Goal: Ask a question

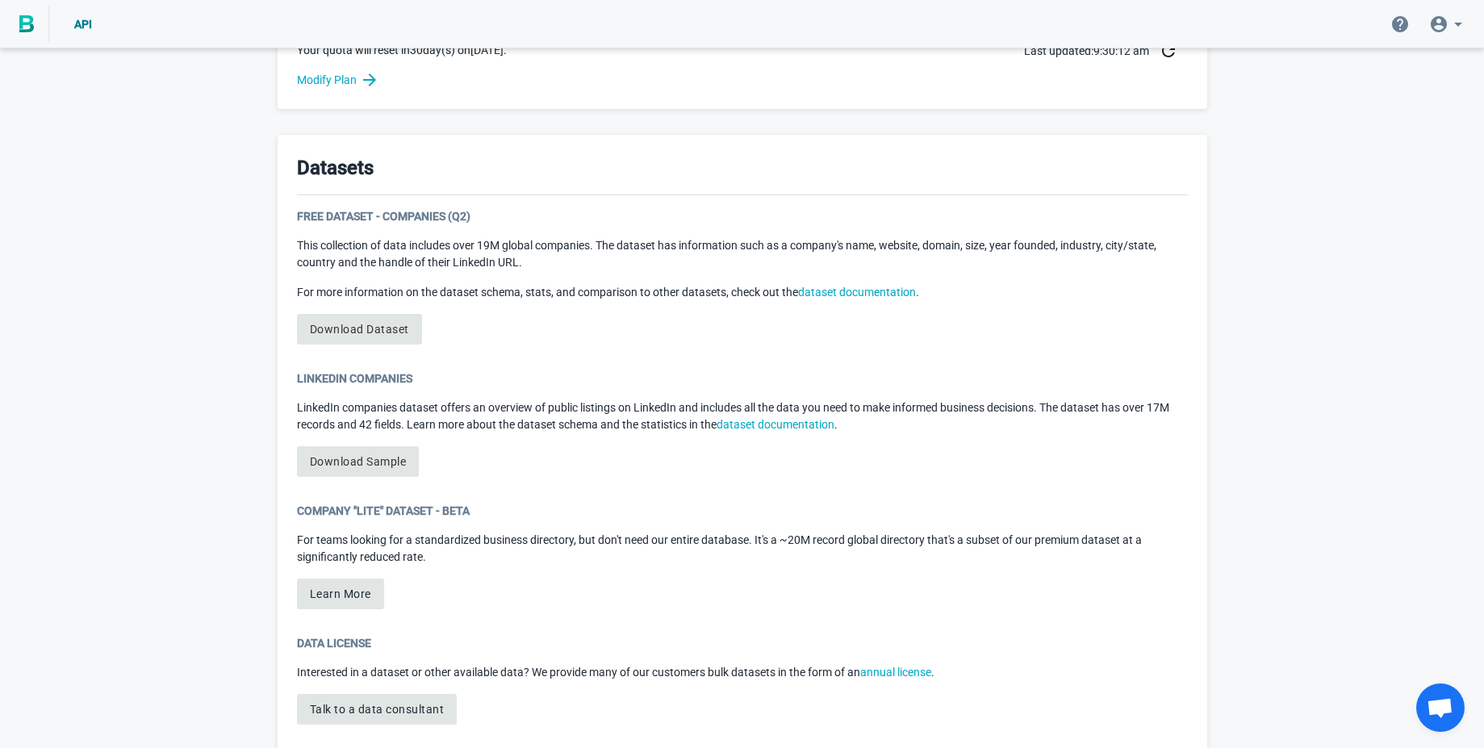
scroll to position [789, 0]
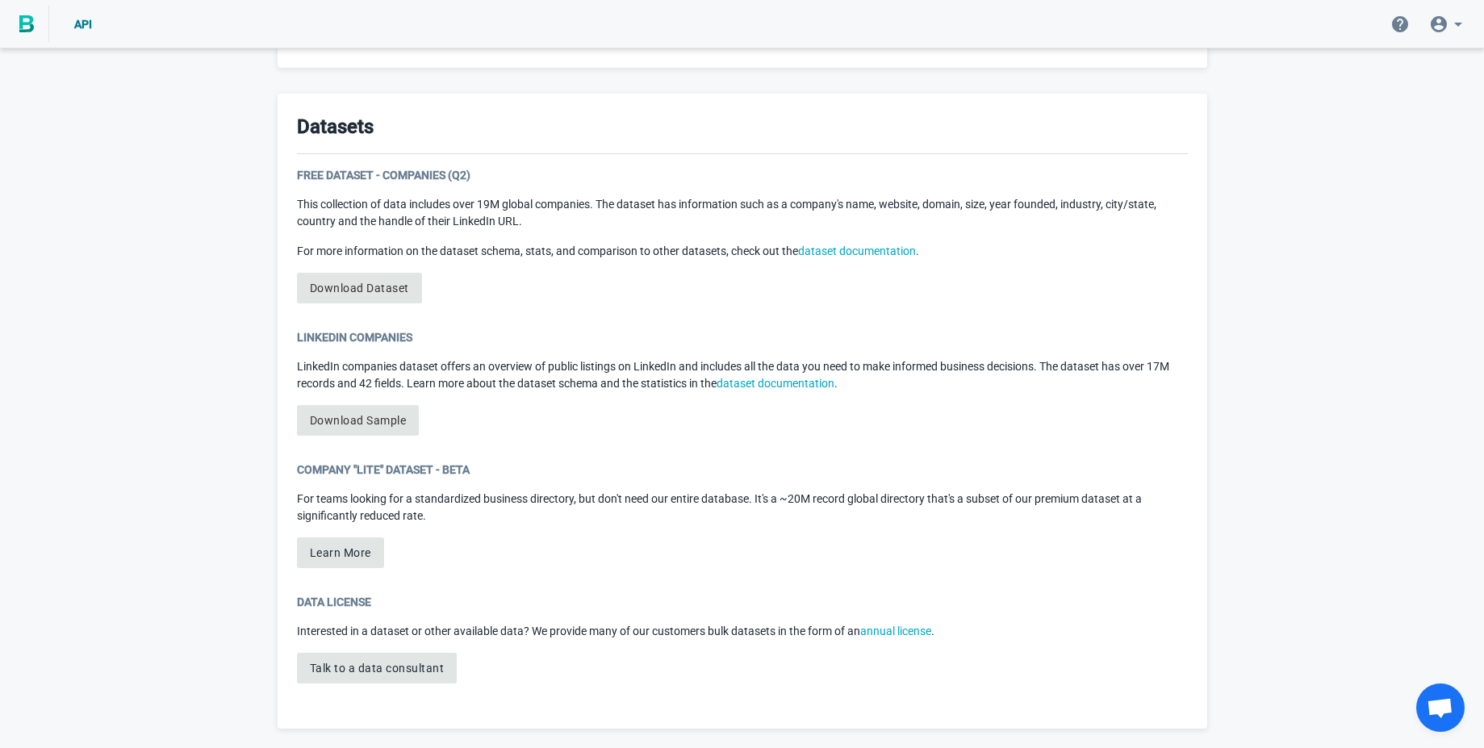
click at [1427, 708] on span "Open chat" at bounding box center [1440, 709] width 27 height 23
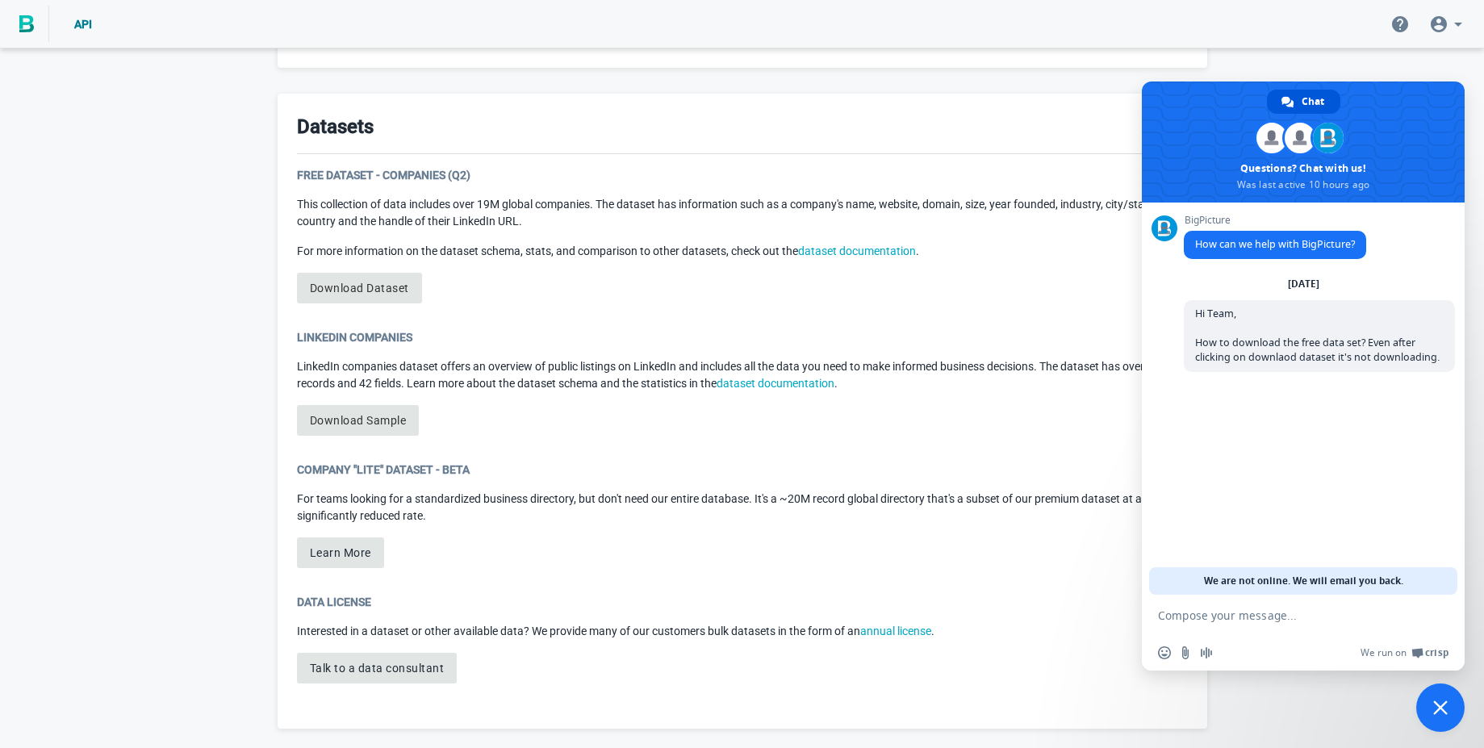
click at [1269, 618] on textarea "Compose your message..." at bounding box center [1285, 616] width 255 height 15
type textarea "Can anyone tell us how to download free dataset?"
click at [1317, 616] on textarea "download option in the" at bounding box center [1285, 616] width 255 height 15
paste textarea "[URL][DOMAIN_NAME]"
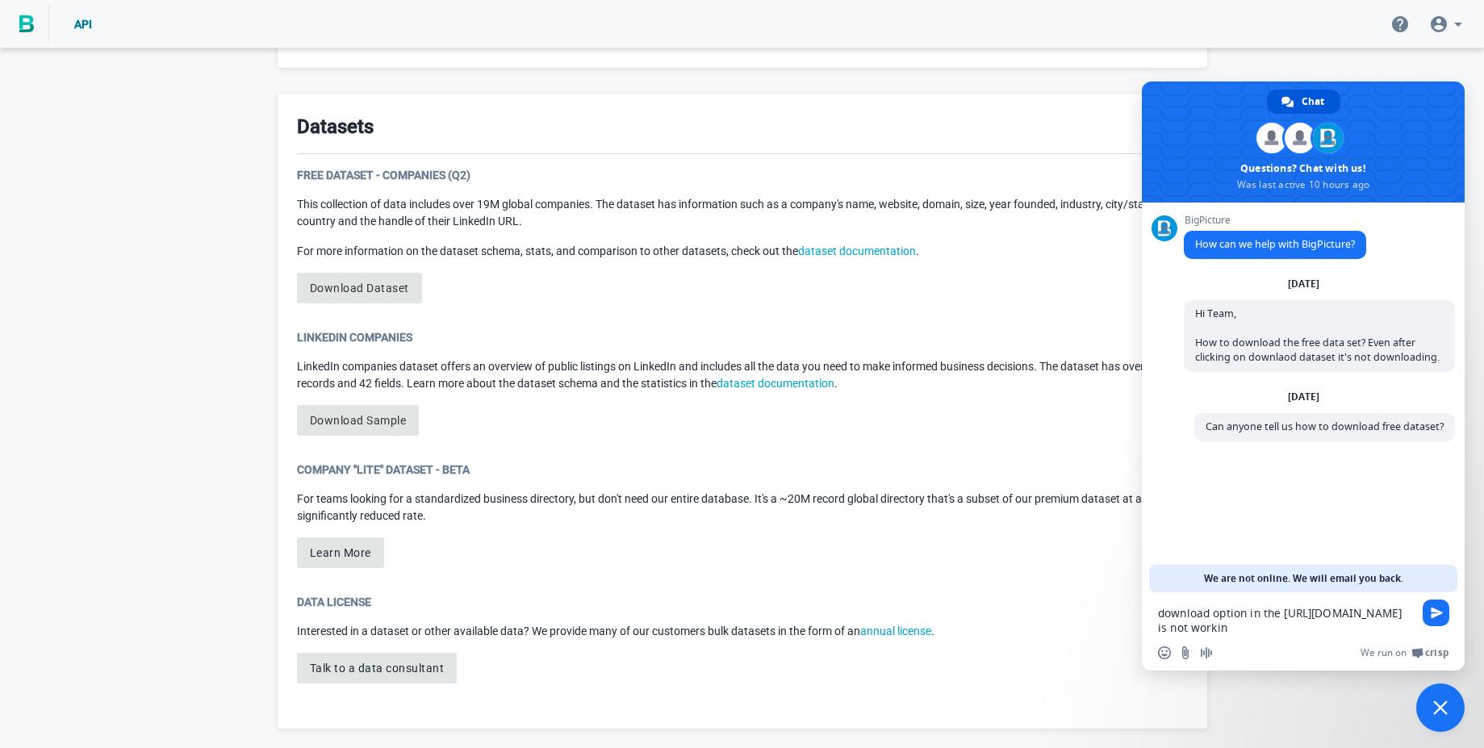
type textarea "download option in the [URL][DOMAIN_NAME] is not working"
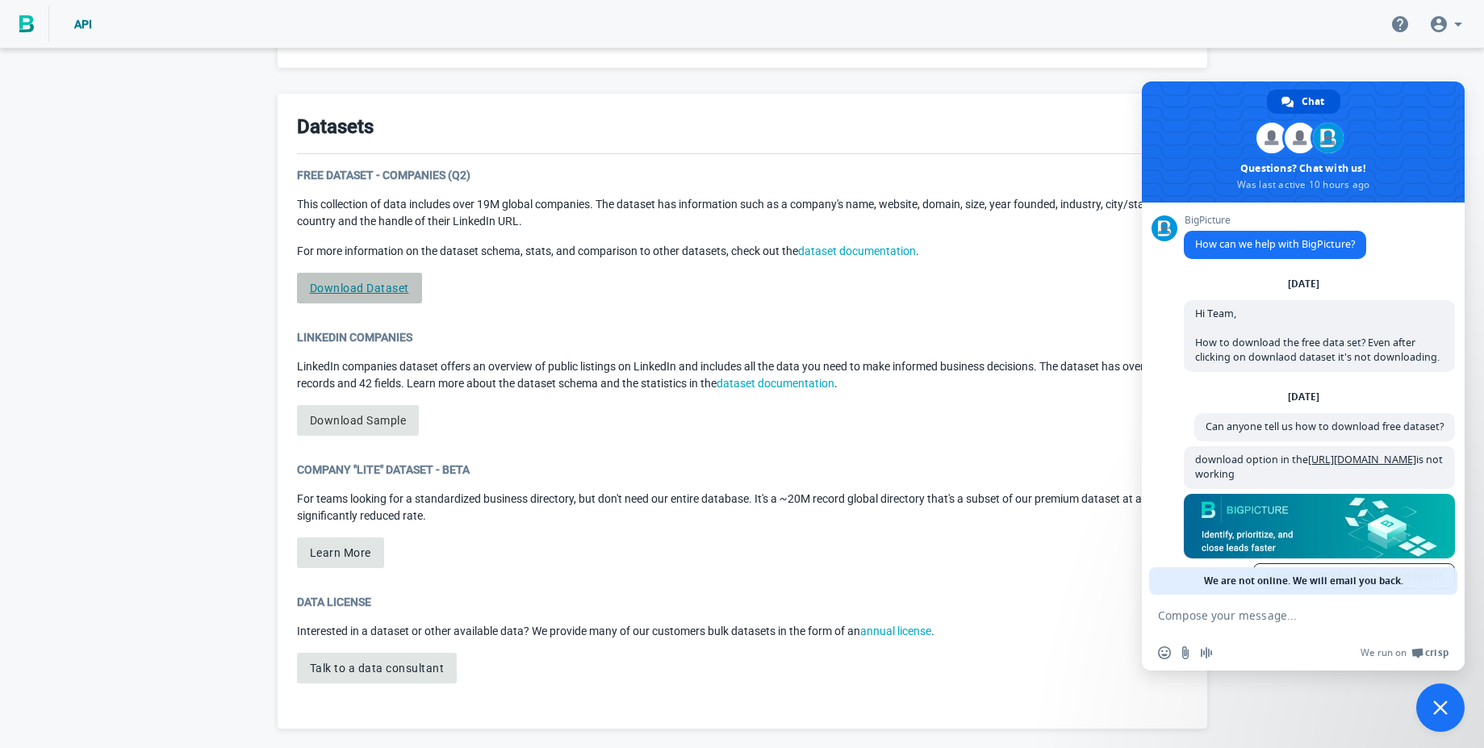
scroll to position [73, 0]
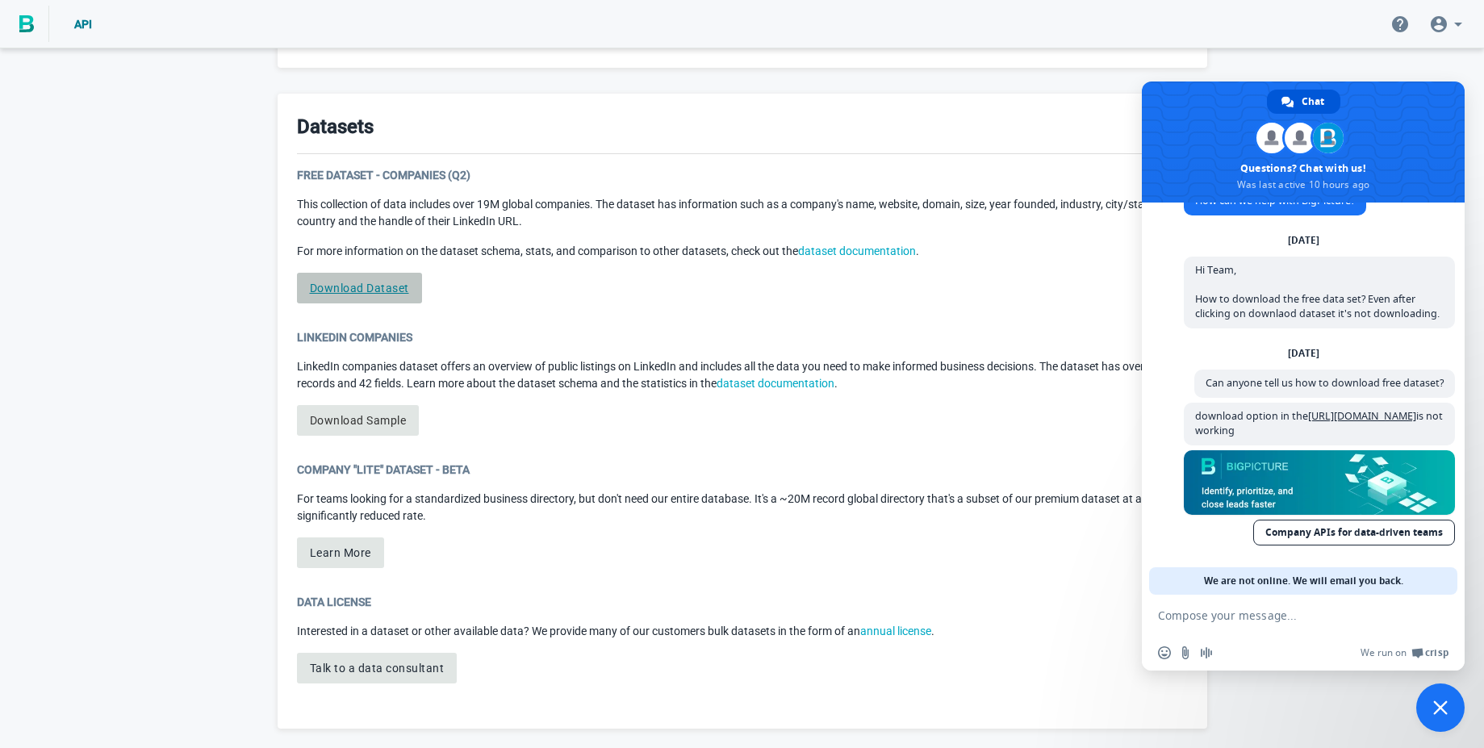
click at [398, 289] on link "Download Dataset" at bounding box center [359, 288] width 125 height 31
click at [1444, 697] on span "Close chat" at bounding box center [1440, 708] width 48 height 48
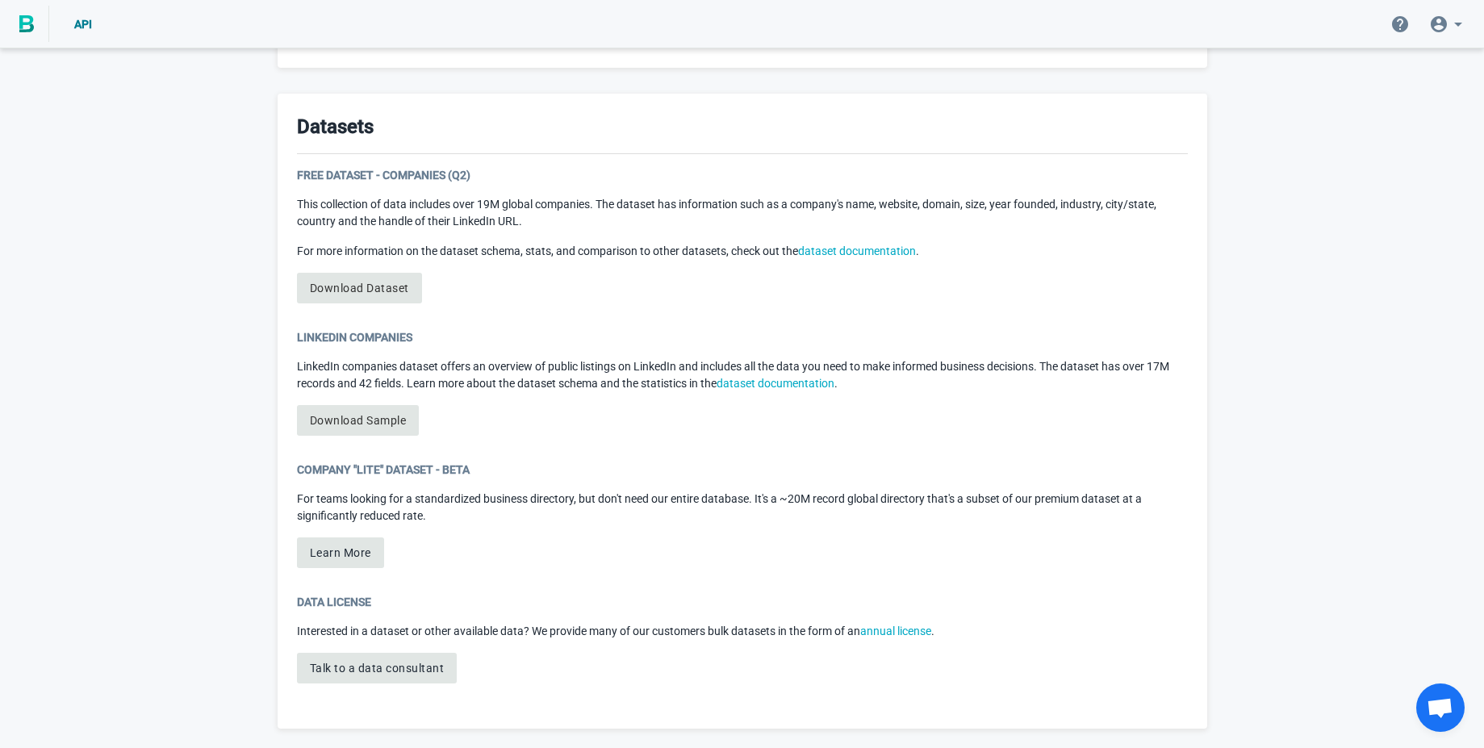
click at [1289, 471] on div "Welcome to BigPicture! You’re now one of nearly 5,000 companies relying on BigP…" at bounding box center [742, 5] width 1484 height 1486
click at [335, 295] on link "Download Dataset" at bounding box center [359, 288] width 125 height 31
click at [1334, 401] on div "Welcome to BigPicture! You’re now one of nearly 5,000 companies relying on BigP…" at bounding box center [742, 5] width 1484 height 1486
click at [1325, 405] on div "Welcome to BigPicture! You’re now one of nearly 5,000 companies relying on BigP…" at bounding box center [742, 5] width 1484 height 1486
